Goal: Task Accomplishment & Management: Use online tool/utility

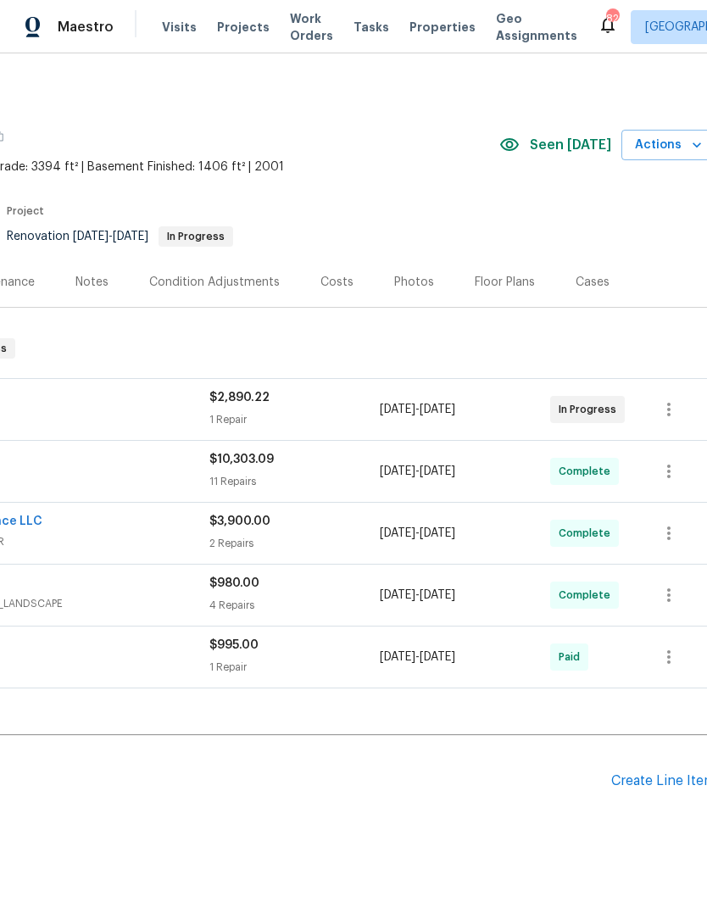
scroll to position [0, 242]
click at [409, 287] on div "Photos" at bounding box center [415, 282] width 40 height 17
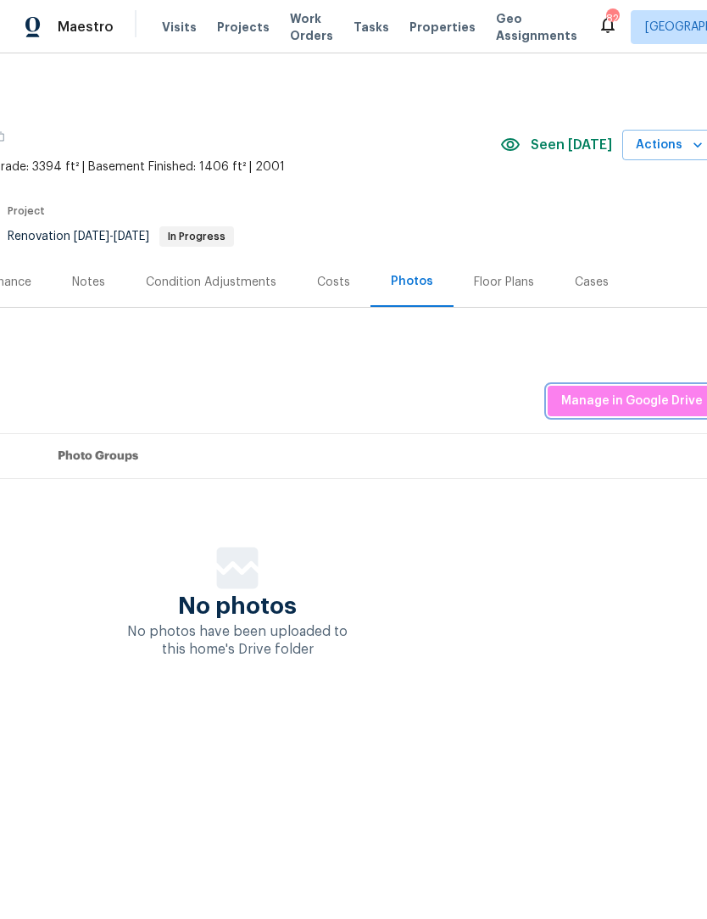
click at [644, 414] on button "Manage in Google Drive" at bounding box center [632, 401] width 169 height 31
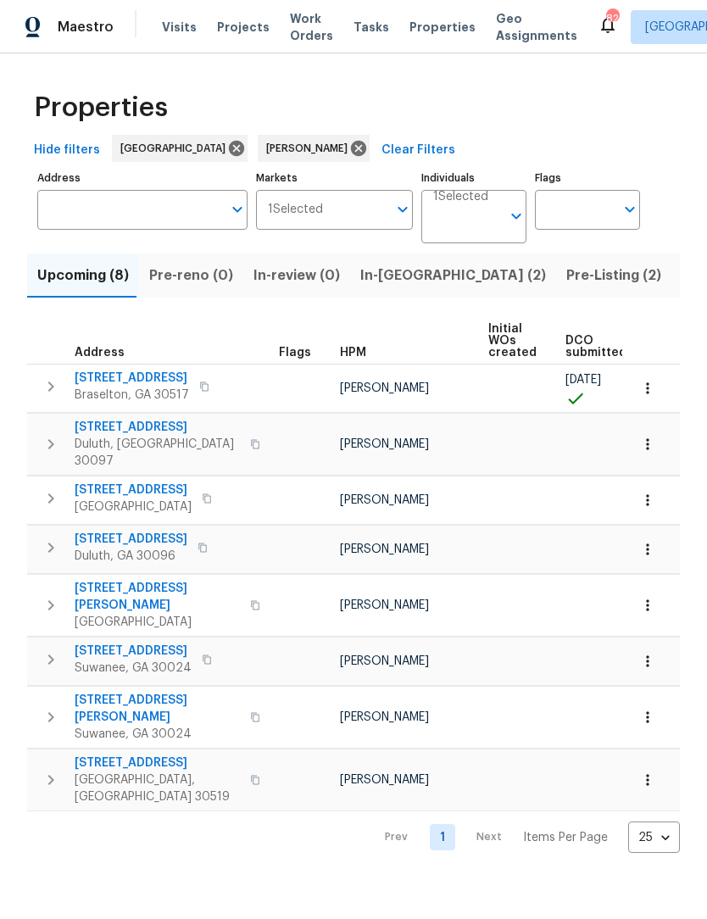
click at [386, 276] on span "In-reno (2)" at bounding box center [453, 276] width 186 height 24
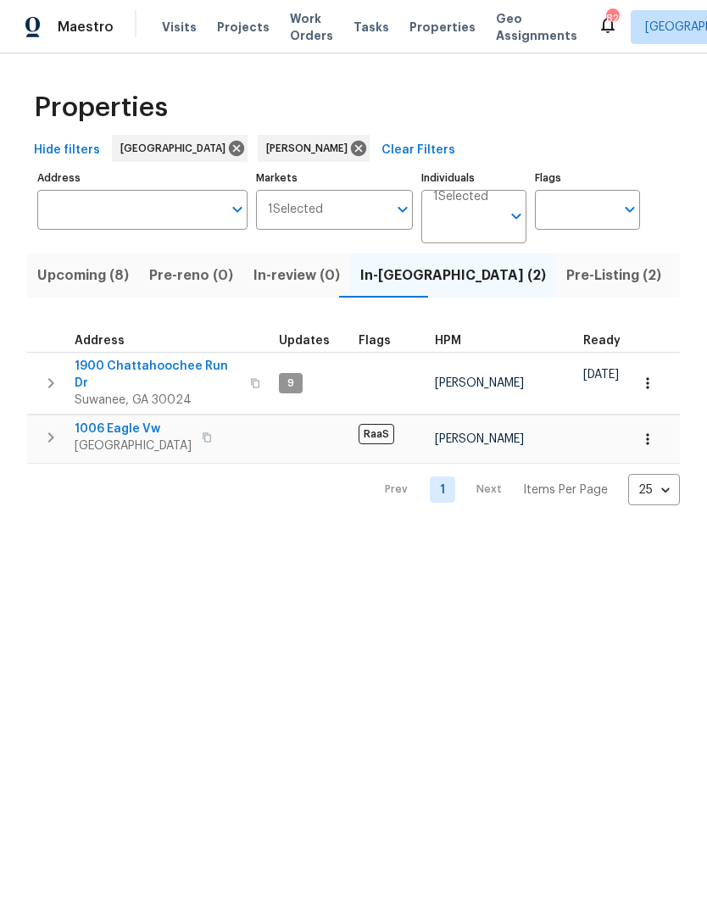
click at [192, 370] on span "1900 Chattahoochee Run Dr" at bounding box center [157, 375] width 165 height 34
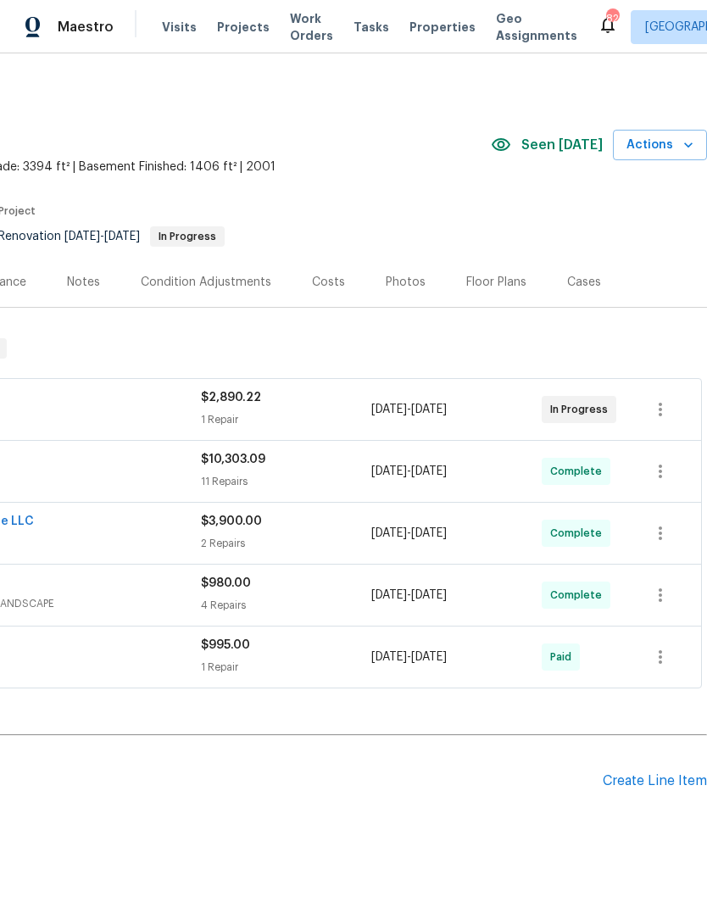
scroll to position [0, 248]
click at [679, 153] on span "Actions" at bounding box center [662, 145] width 67 height 21
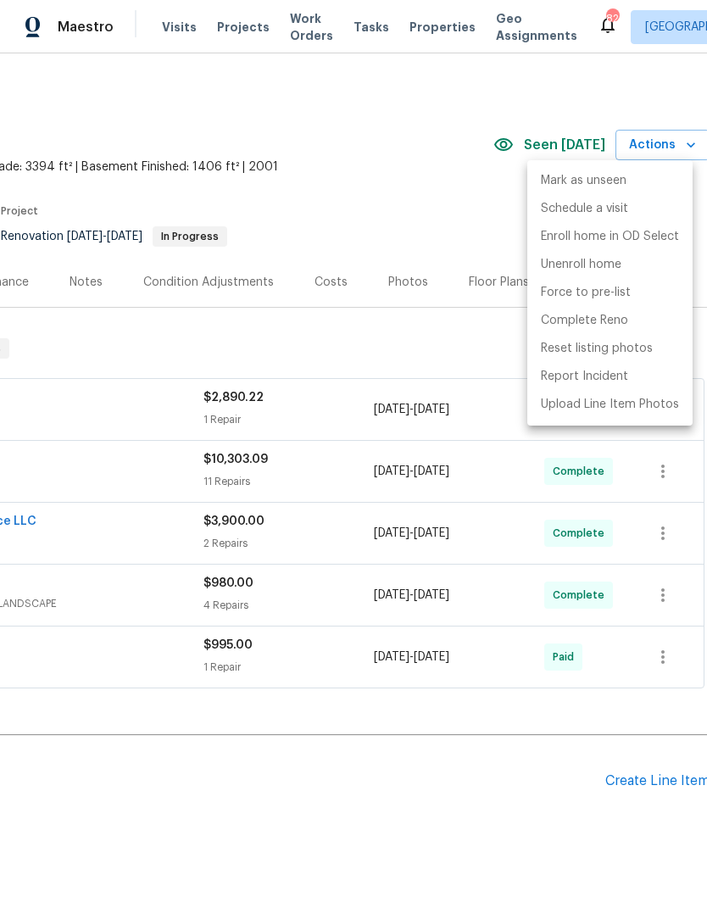
click at [619, 300] on p "Force to pre-list" at bounding box center [586, 293] width 90 height 18
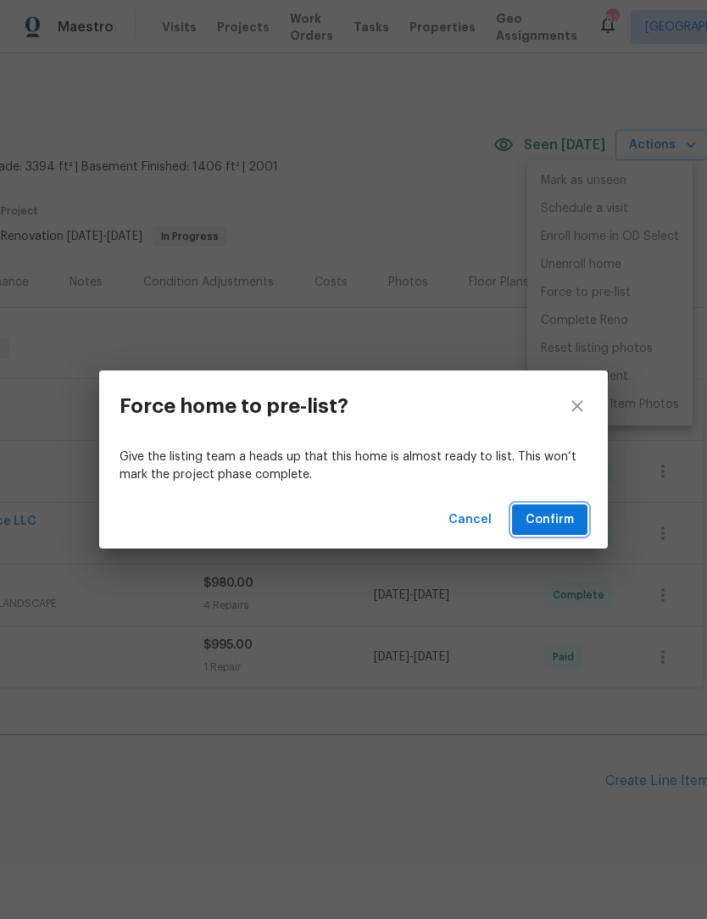
click at [549, 532] on button "Confirm" at bounding box center [549, 519] width 75 height 31
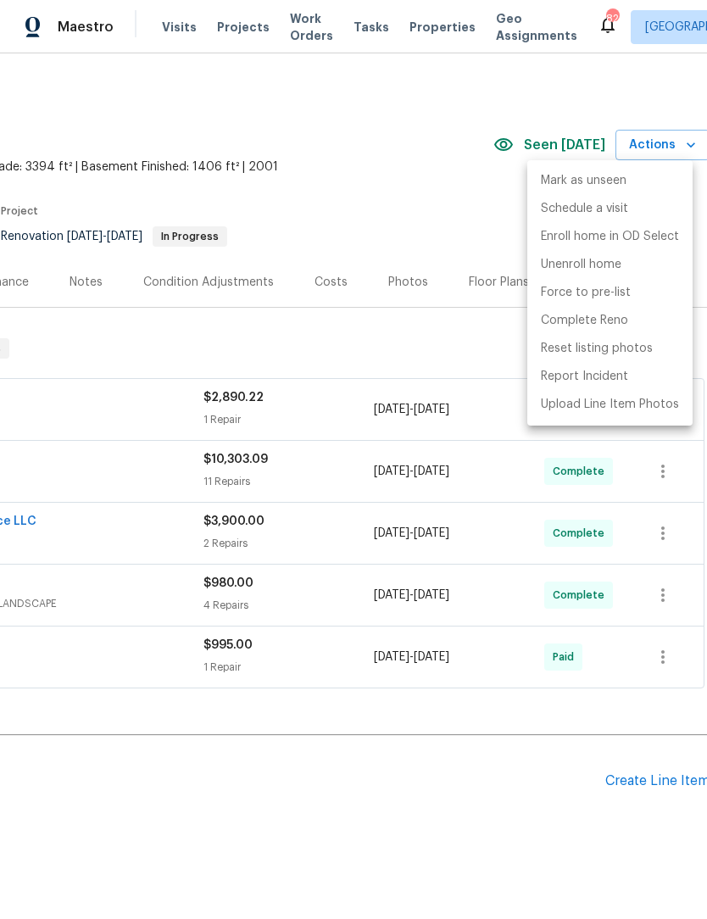
click at [89, 606] on div at bounding box center [353, 459] width 707 height 919
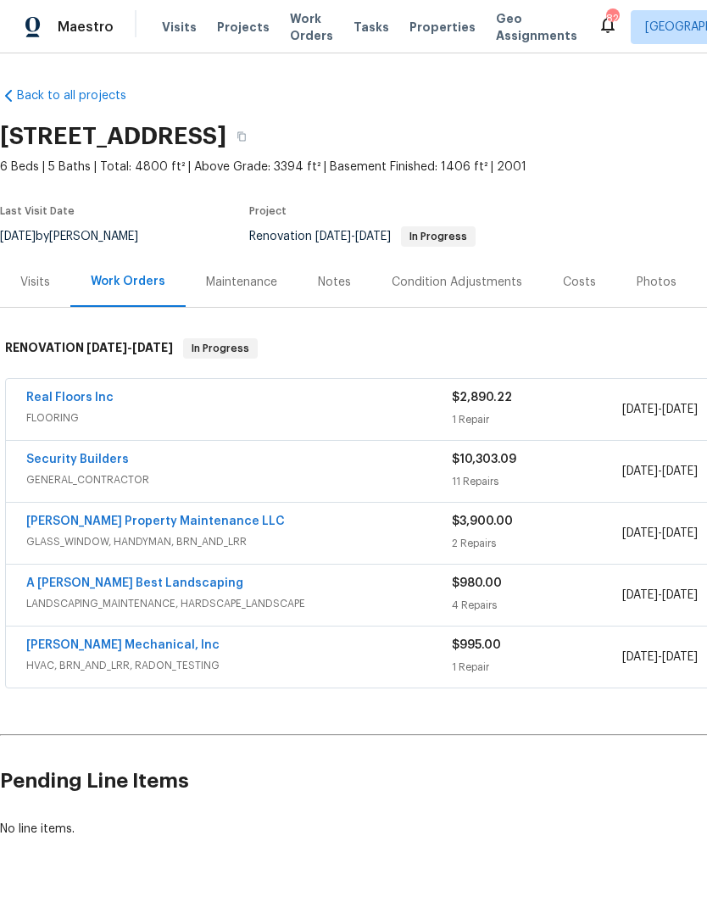
scroll to position [0, 0]
click at [662, 285] on div "Photos" at bounding box center [657, 282] width 40 height 17
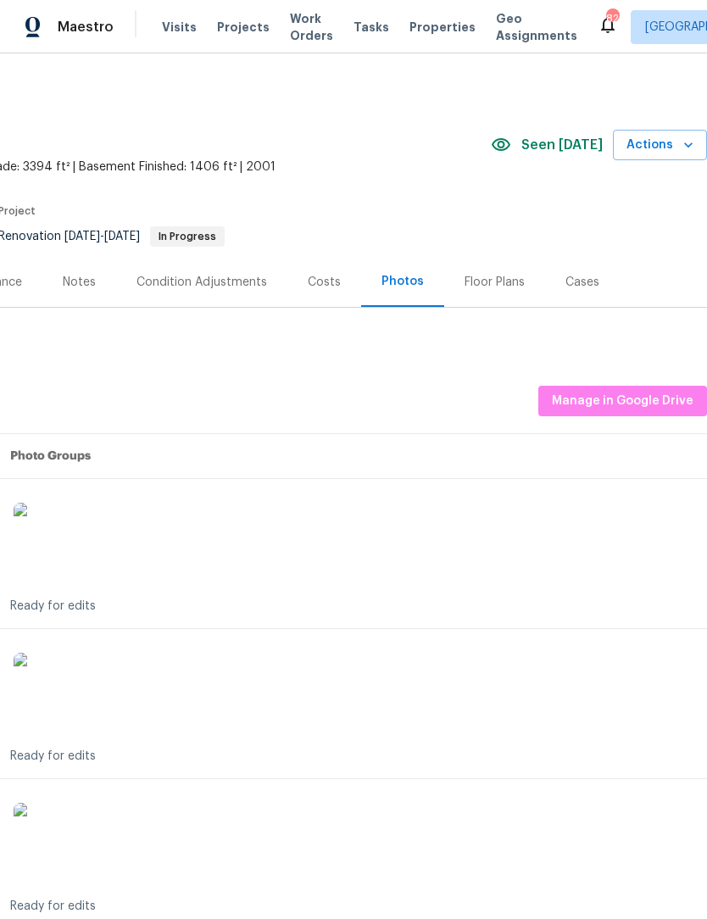
scroll to position [0, 251]
click at [660, 406] on span "Manage in Google Drive" at bounding box center [623, 401] width 142 height 21
